Goal: Transaction & Acquisition: Download file/media

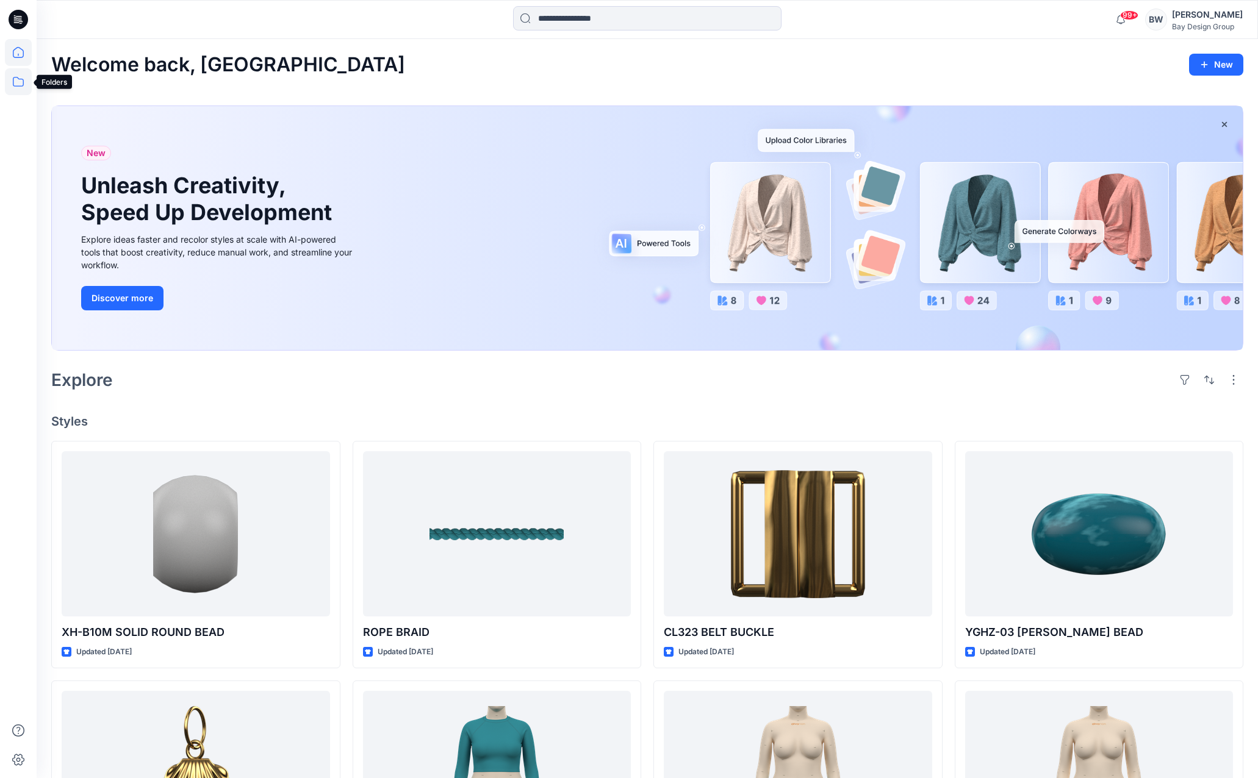
click at [22, 77] on icon at bounding box center [18, 81] width 27 height 27
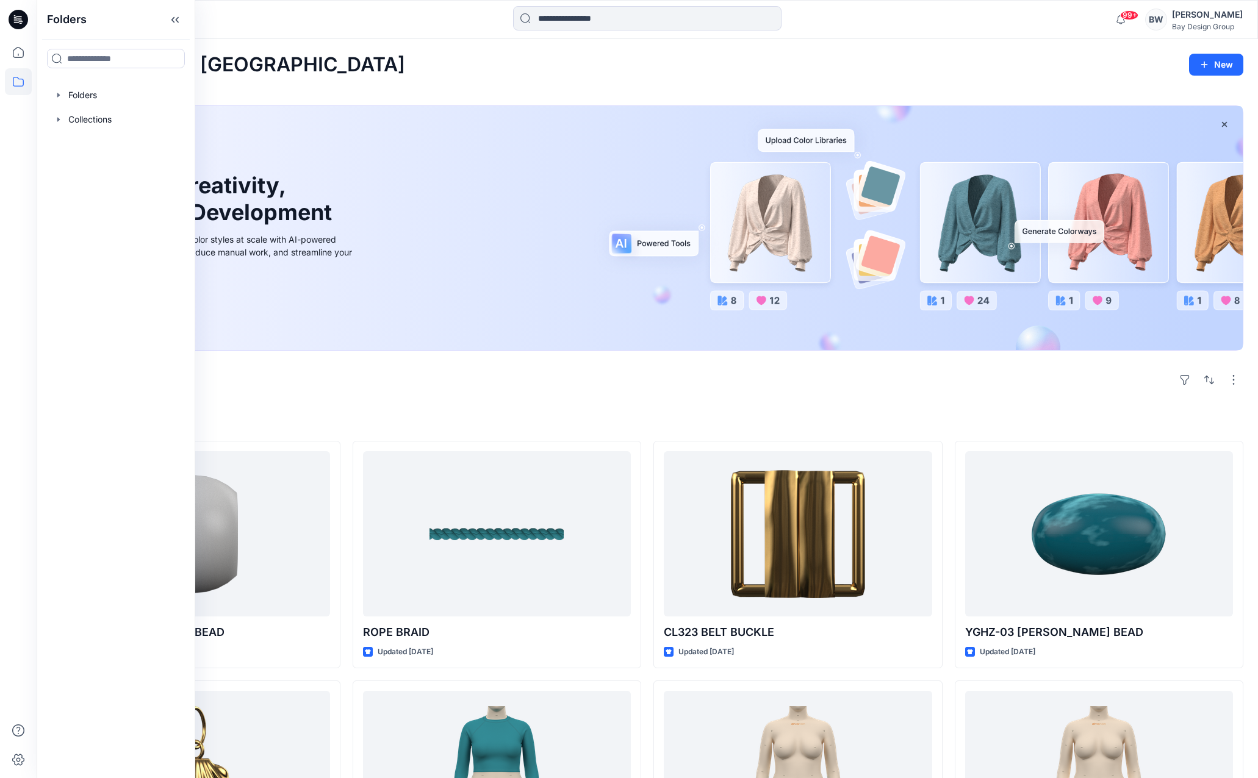
click at [73, 90] on div at bounding box center [115, 95] width 139 height 24
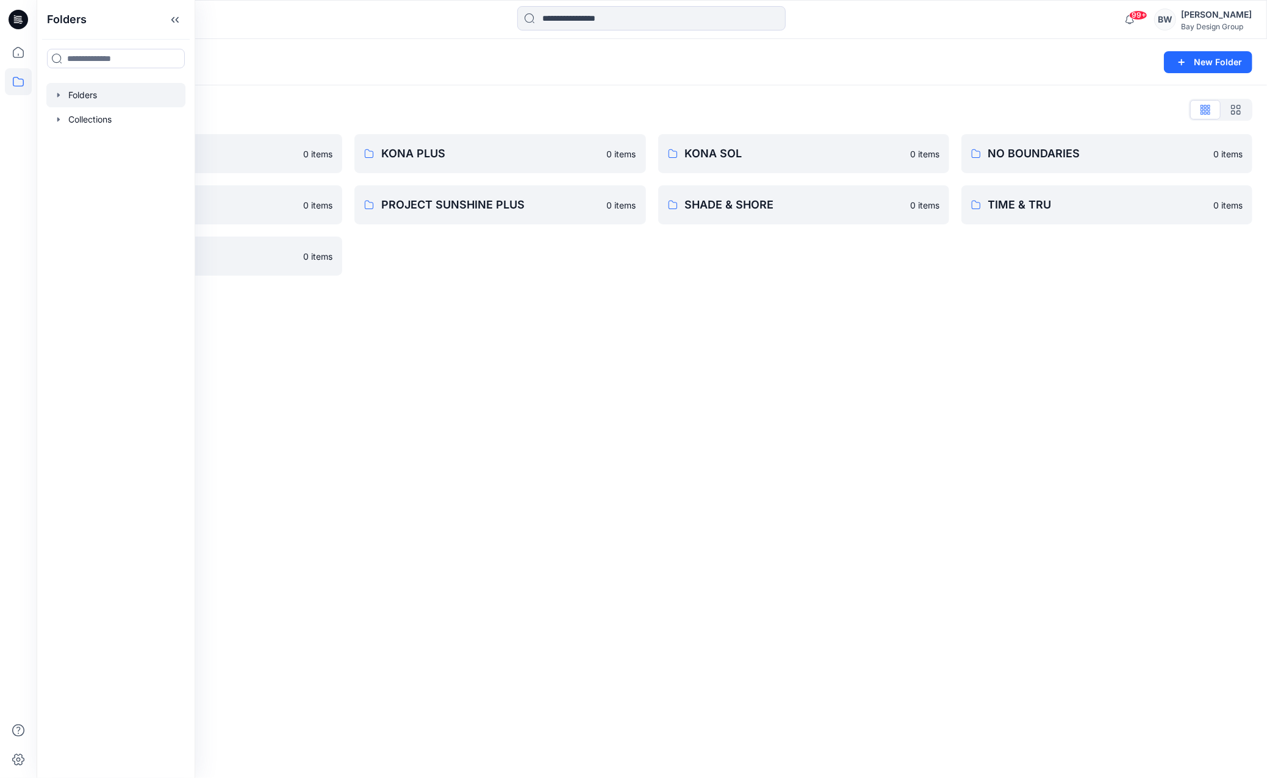
click at [345, 98] on div "Folders List DIGITAL ASSETS 0 items PROJECT SUNSHINE 0 items WILD FABLE 0 items…" at bounding box center [652, 187] width 1231 height 205
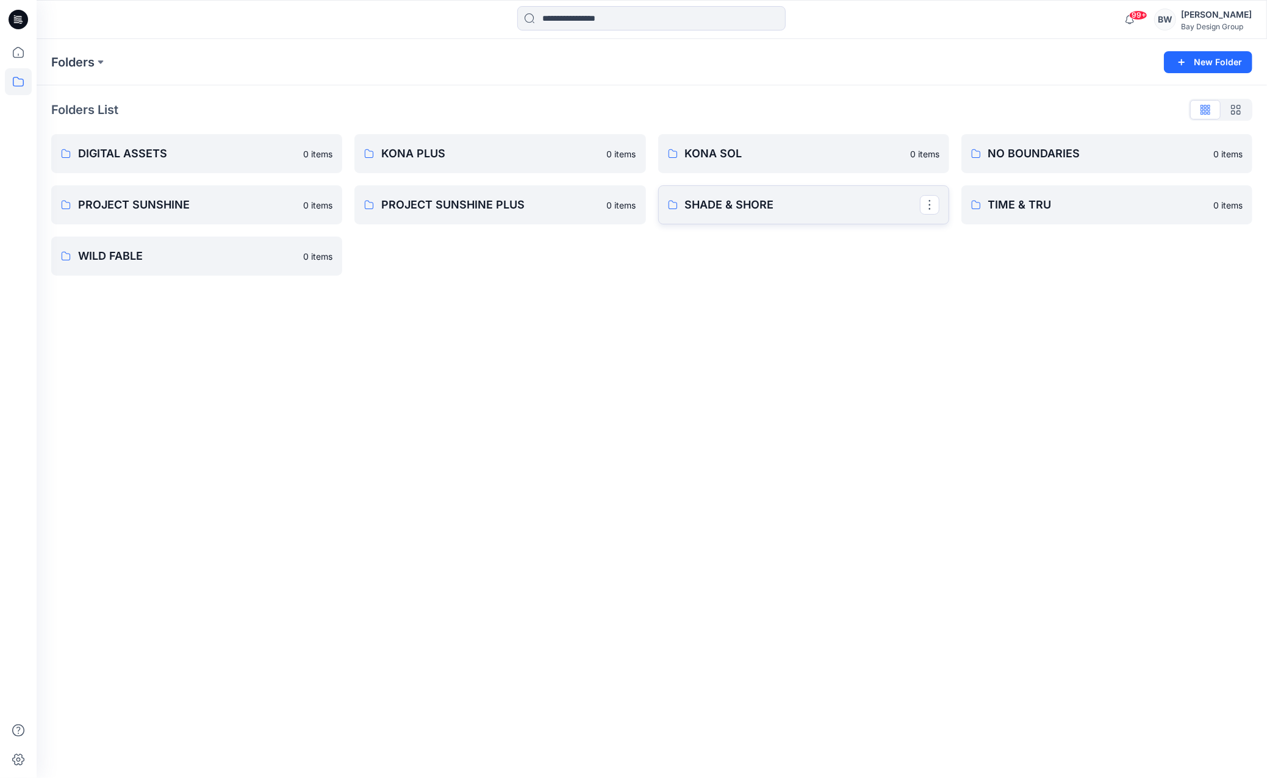
click at [804, 203] on p "SHADE & SHORE" at bounding box center [802, 204] width 235 height 17
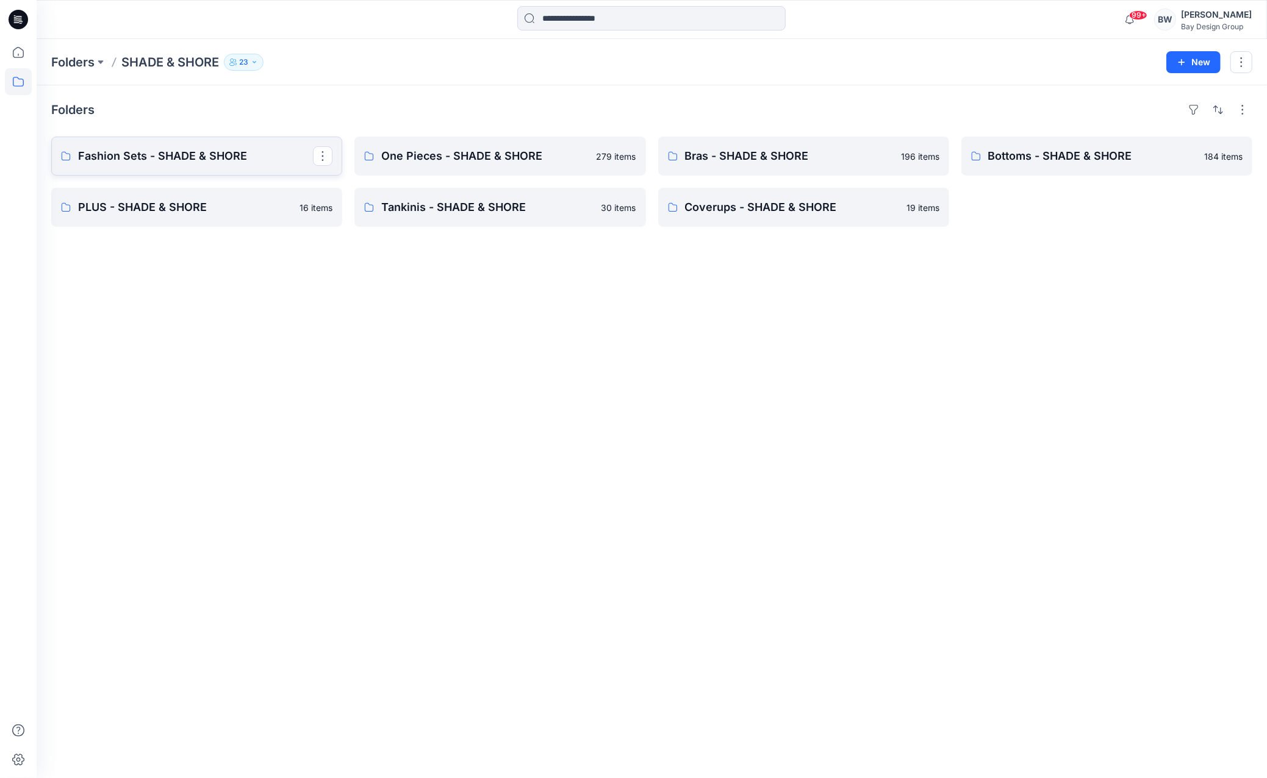
click at [172, 162] on p "Fashion Sets - SHADE & SHORE" at bounding box center [195, 156] width 235 height 17
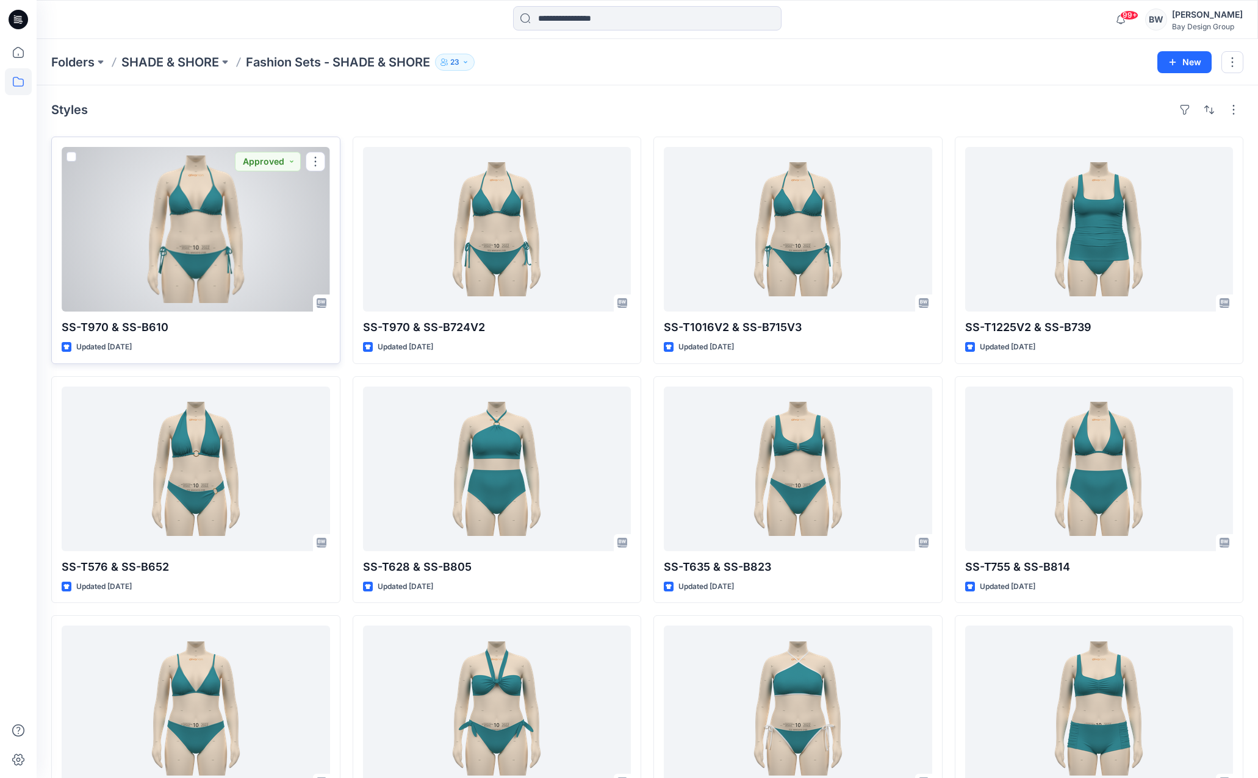
click at [214, 262] on div at bounding box center [196, 229] width 268 height 165
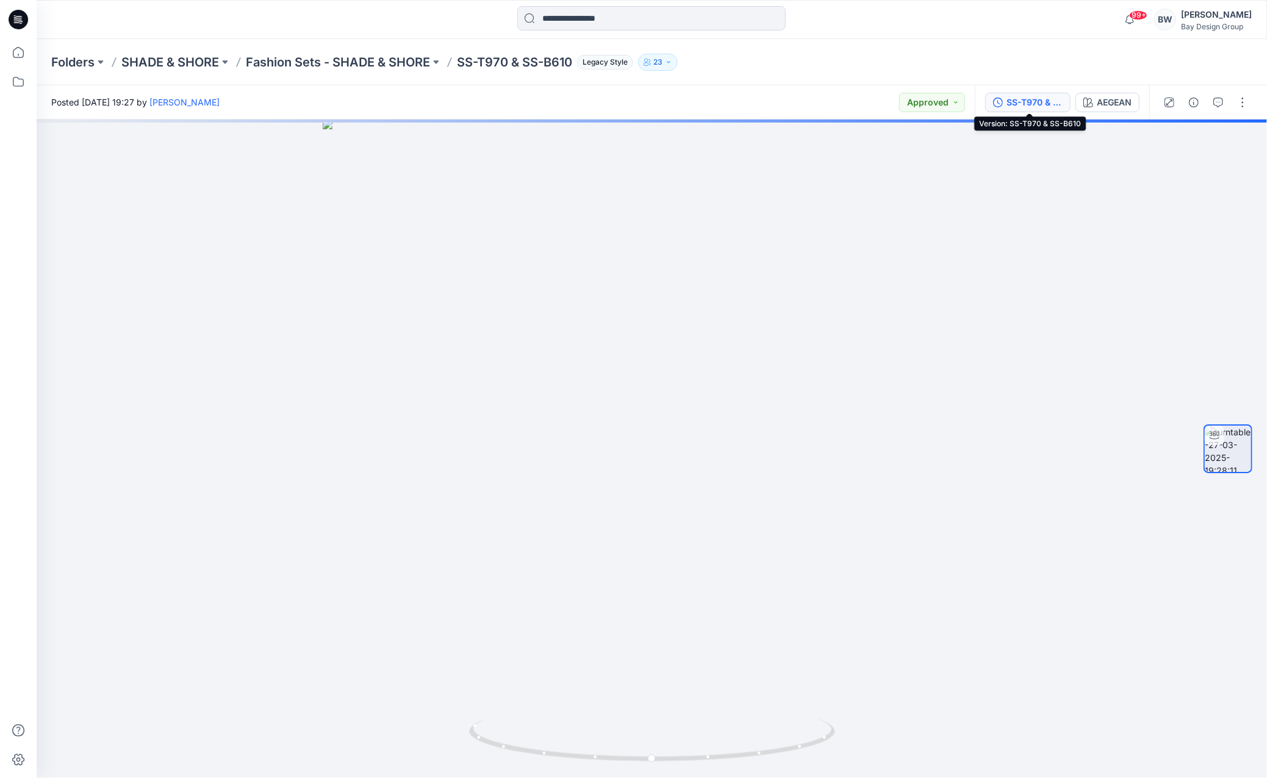
click at [1030, 107] on div "SS-T970 & SS-B610" at bounding box center [1035, 102] width 56 height 13
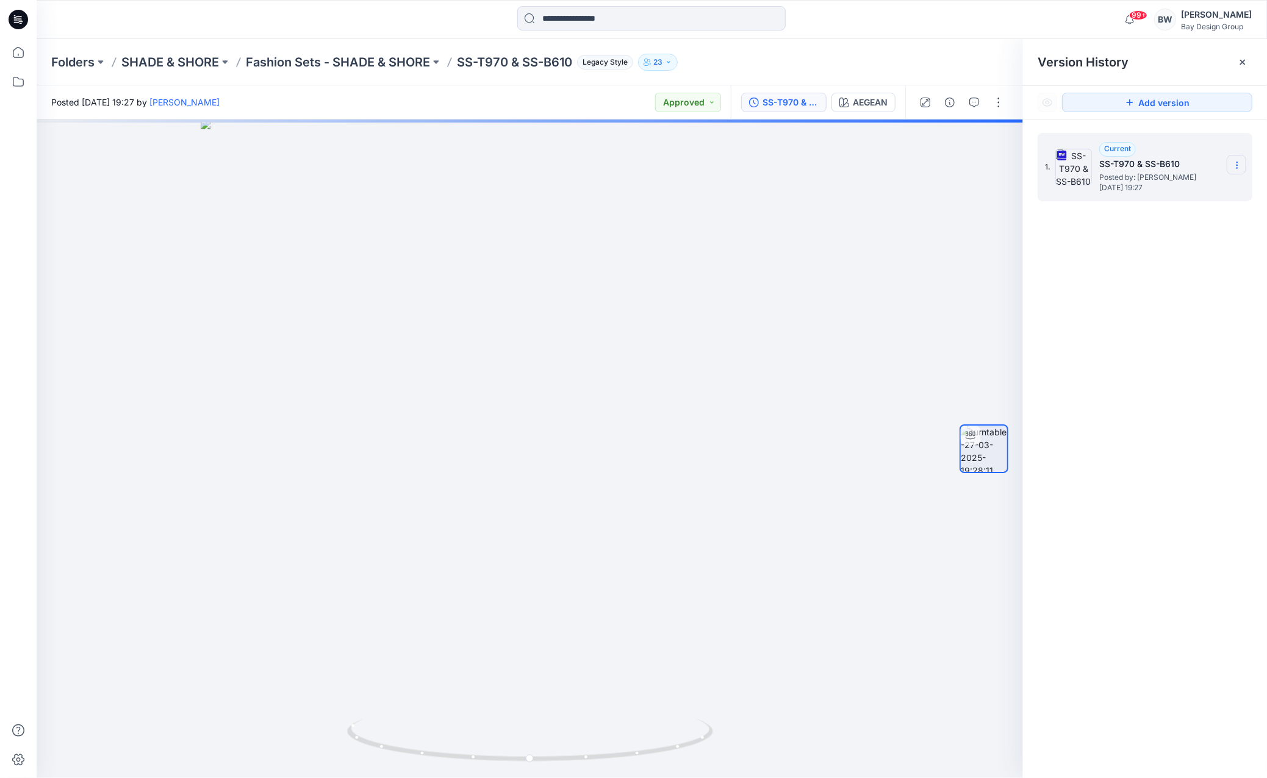
click at [1237, 168] on icon at bounding box center [1237, 168] width 1 height 1
click at [1162, 188] on span "Download Source BW File" at bounding box center [1175, 189] width 102 height 15
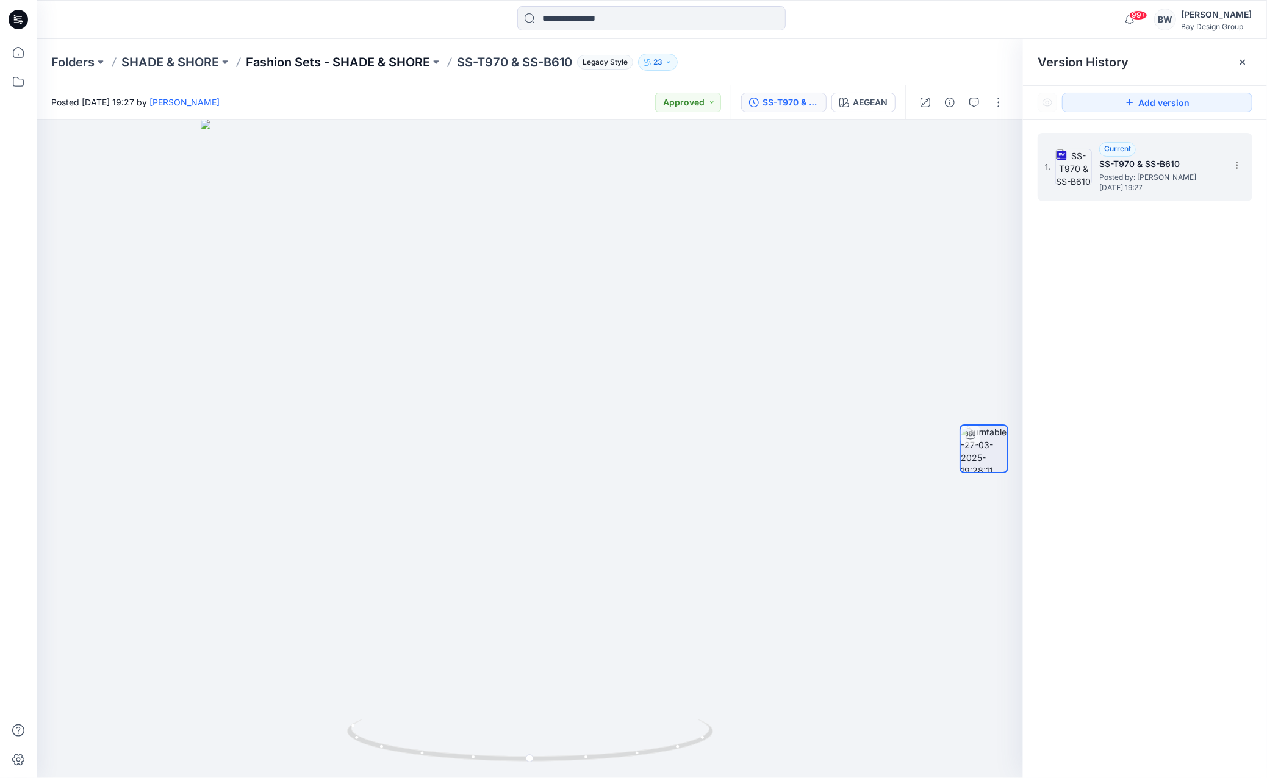
click at [285, 61] on p "Fashion Sets - SHADE & SHORE" at bounding box center [338, 62] width 184 height 17
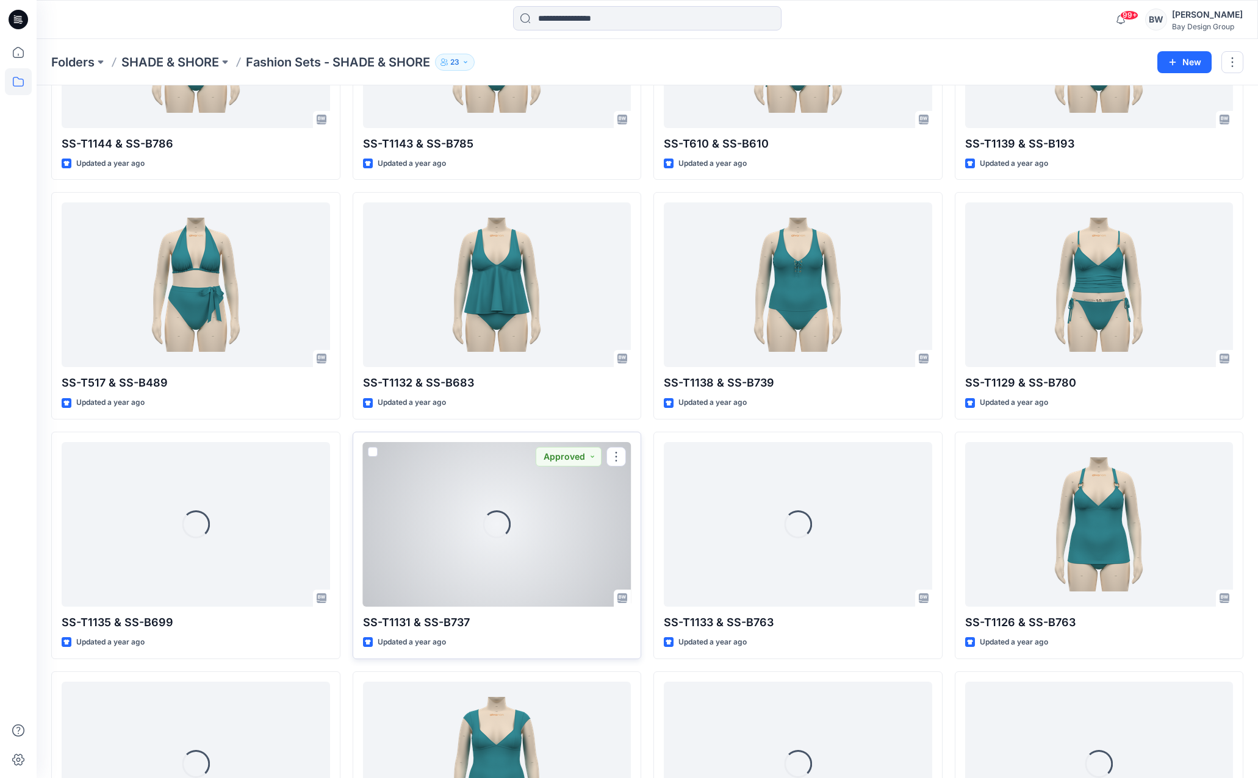
scroll to position [6954, 0]
